Goal: Task Accomplishment & Management: Manage account settings

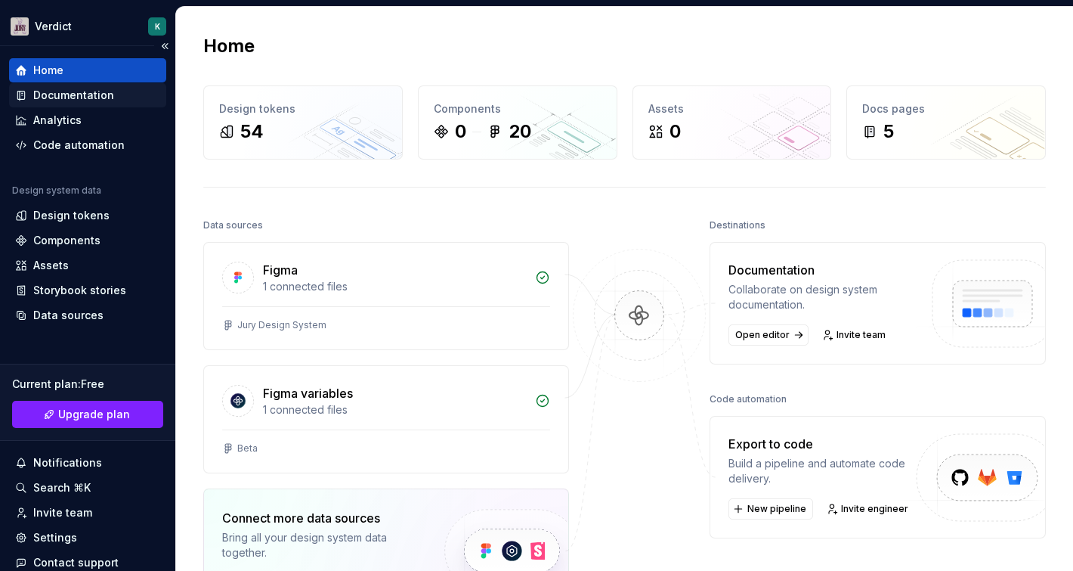
click at [88, 88] on div "Documentation" at bounding box center [73, 95] width 81 height 15
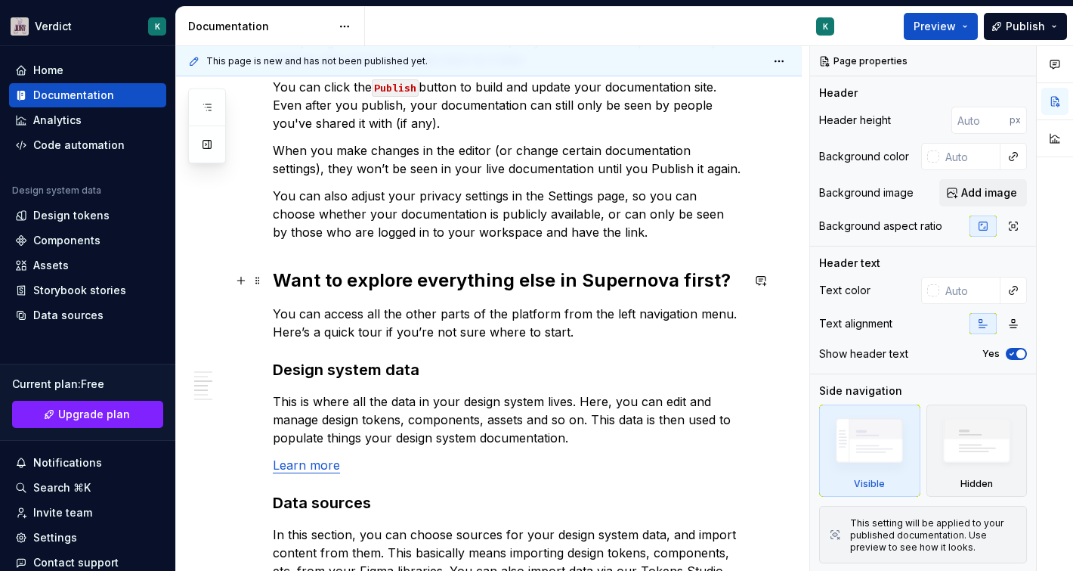
scroll to position [1393, 0]
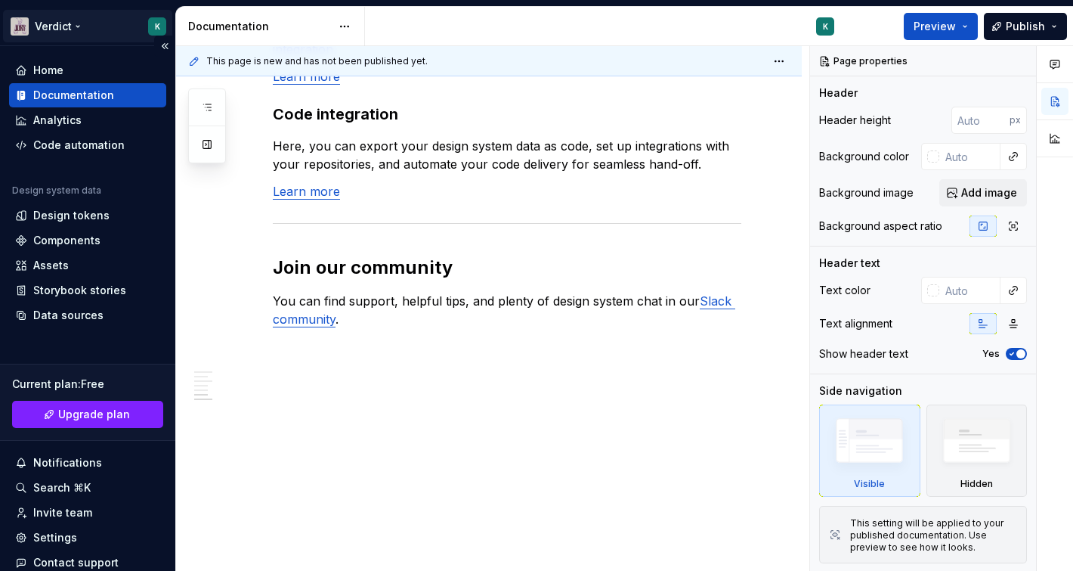
click at [64, 34] on html "Verdict K Home Documentation Analytics Code automation Design system data Desig…" at bounding box center [536, 285] width 1073 height 571
click at [212, 271] on html "Verdict K Home Documentation Analytics Code automation Design system data Desig…" at bounding box center [536, 285] width 1073 height 571
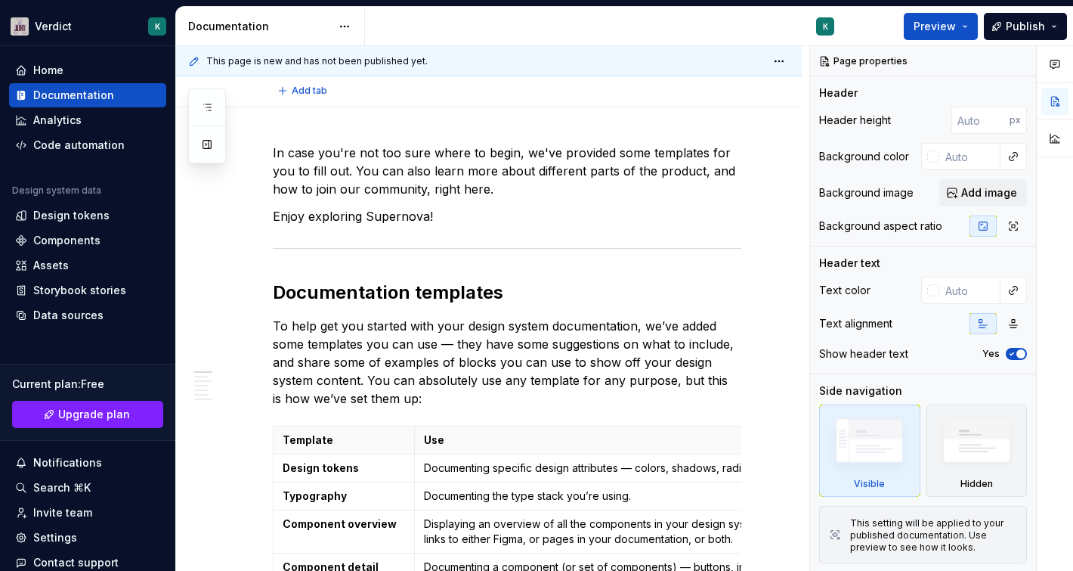
scroll to position [0, 0]
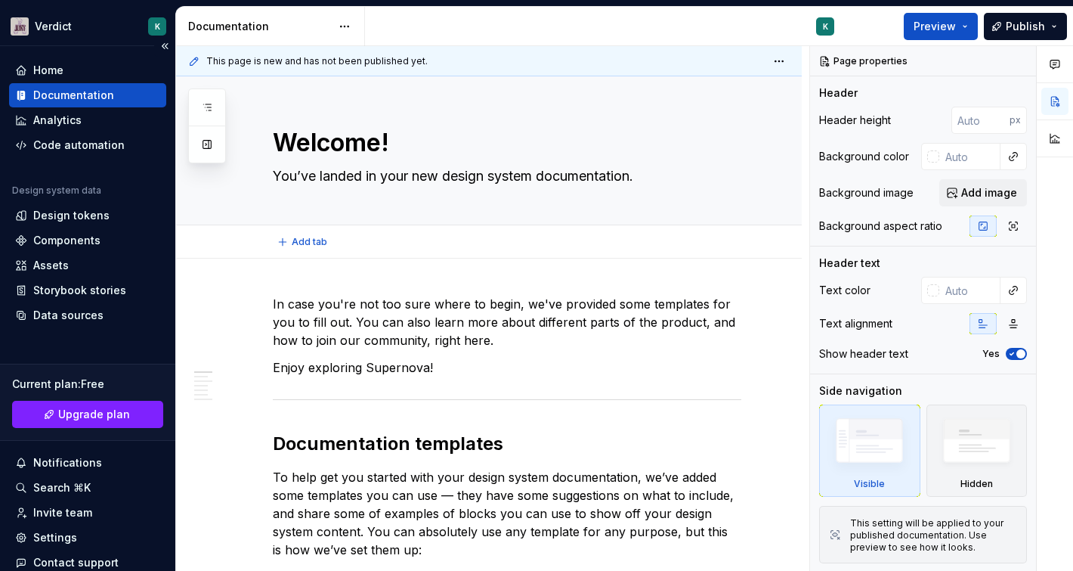
type textarea "*"
click at [82, 69] on div "Home" at bounding box center [87, 70] width 145 height 15
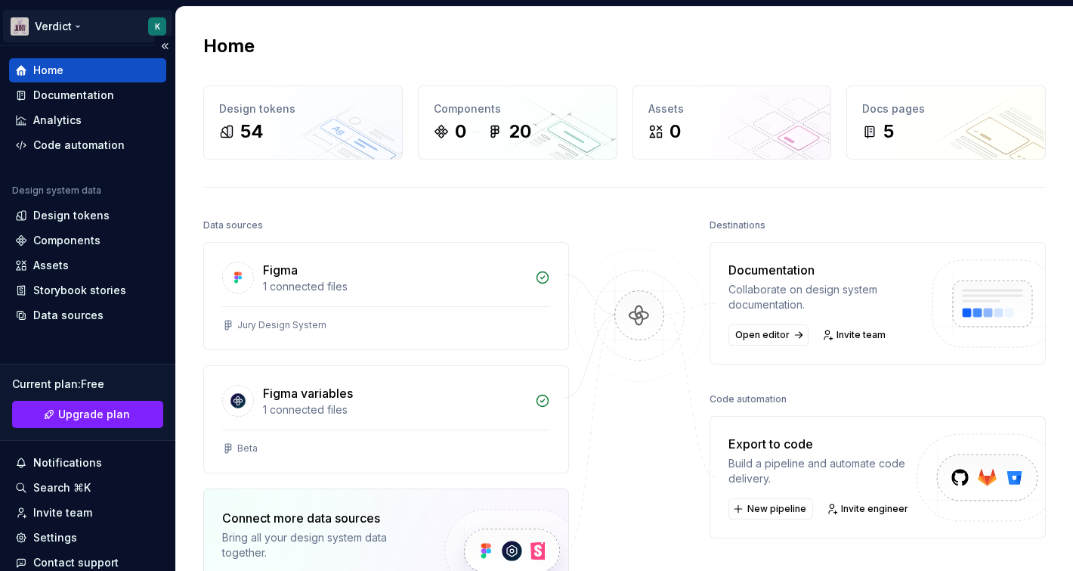
click at [53, 29] on html "Verdict K Home Documentation Analytics Code automation Design system data Desig…" at bounding box center [536, 285] width 1073 height 571
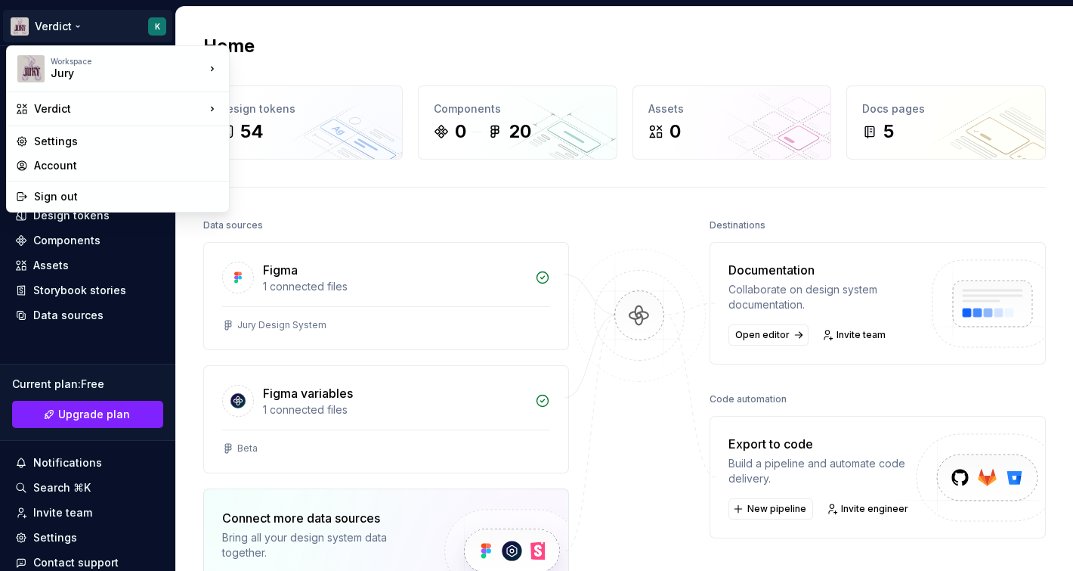
click at [369, 195] on html "Verdict K Home Documentation Analytics Code automation Design system data Desig…" at bounding box center [536, 285] width 1073 height 571
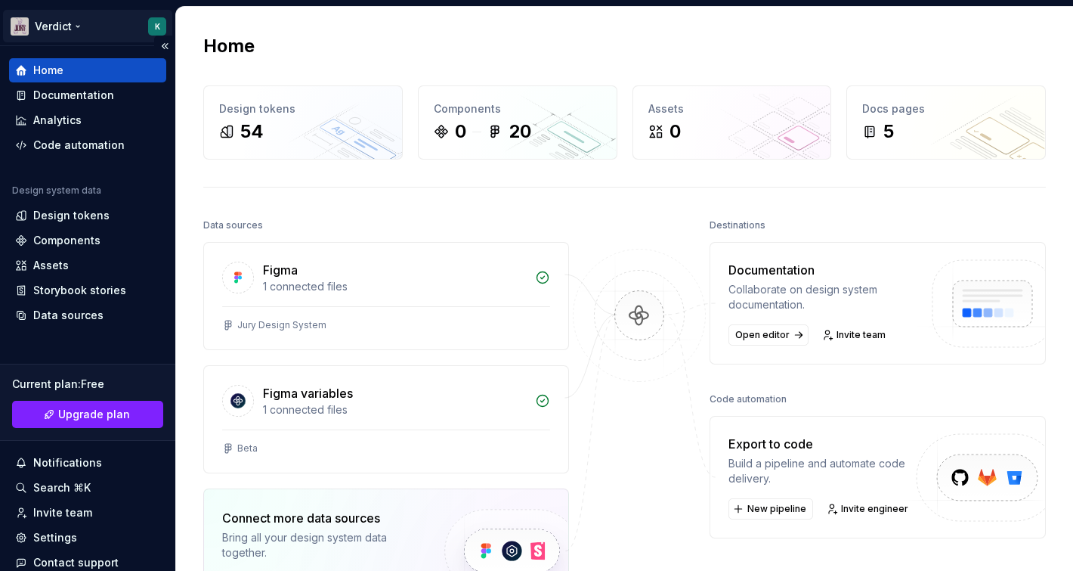
click at [150, 31] on html "Verdict K Home Documentation Analytics Code automation Design system data Desig…" at bounding box center [536, 285] width 1073 height 571
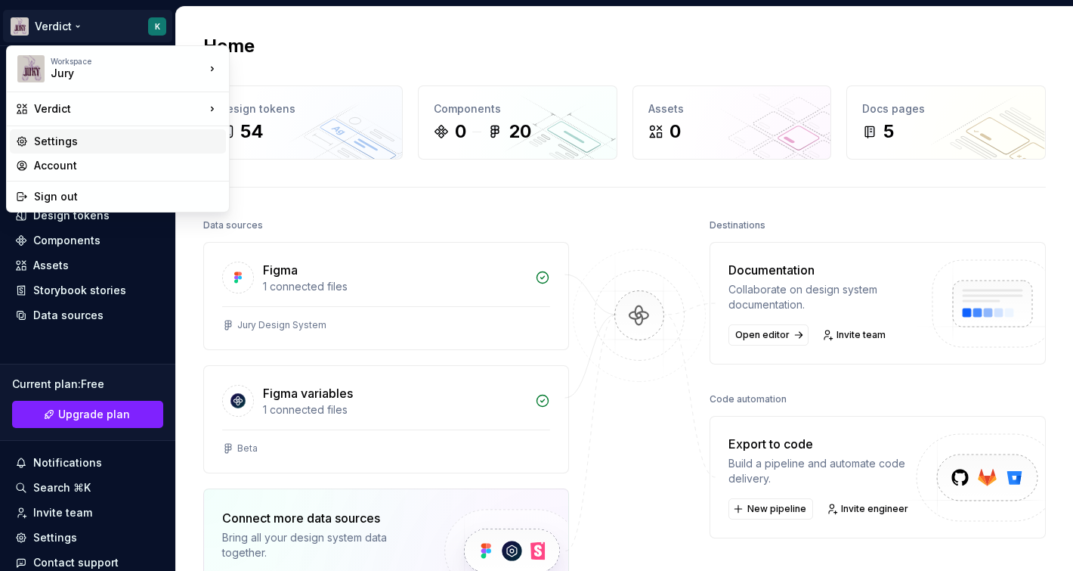
click at [78, 147] on div "Settings" at bounding box center [127, 141] width 186 height 15
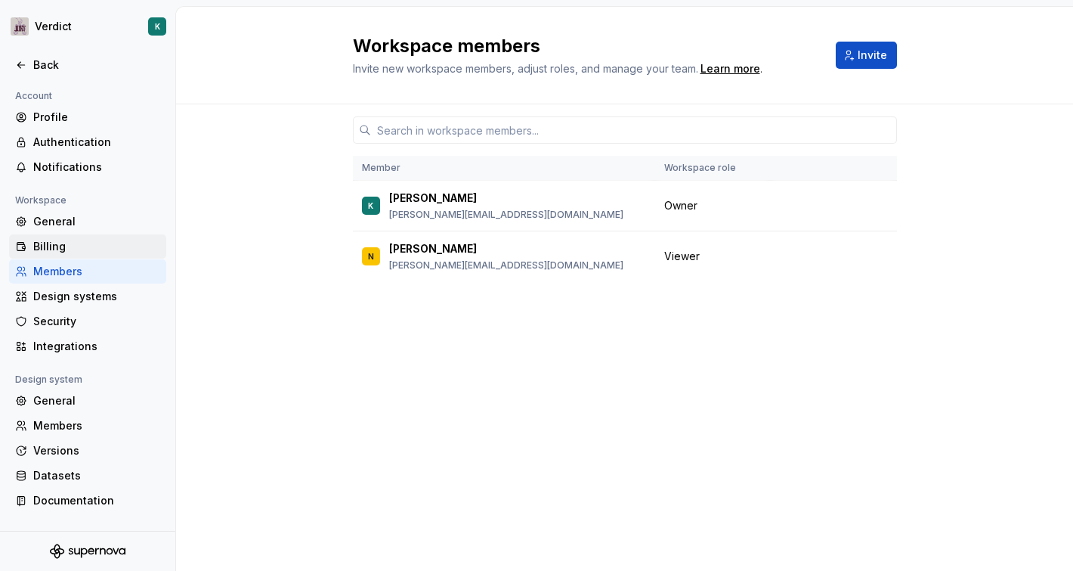
click at [82, 240] on div "Billing" at bounding box center [96, 246] width 127 height 15
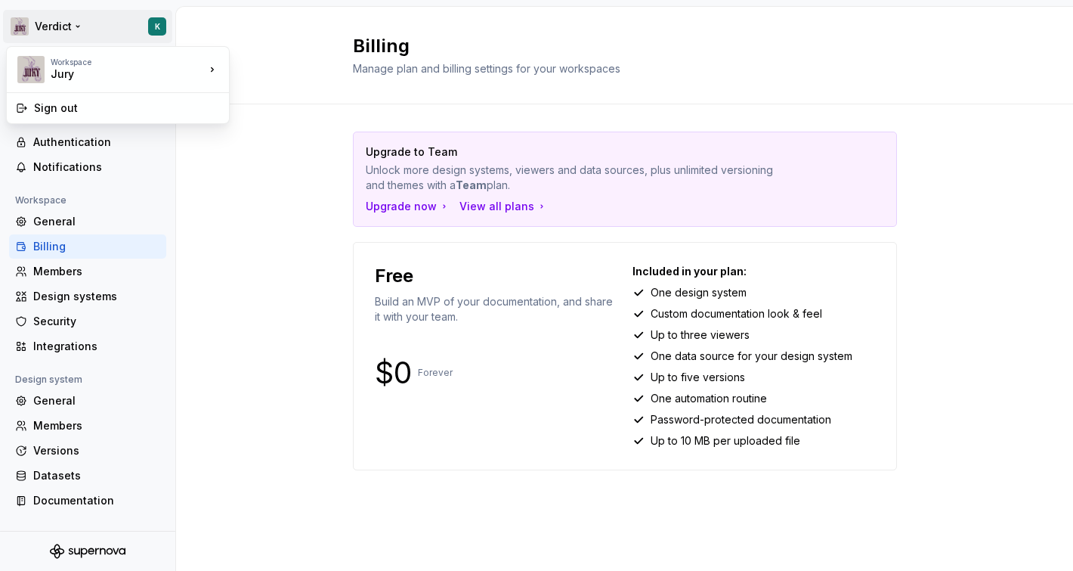
click at [63, 18] on html "Verdict K Back Account Profile Authentication Notifications Workspace General B…" at bounding box center [536, 285] width 1073 height 571
click at [68, 109] on div "Sign out" at bounding box center [127, 108] width 186 height 15
